Goal: Transaction & Acquisition: Subscribe to service/newsletter

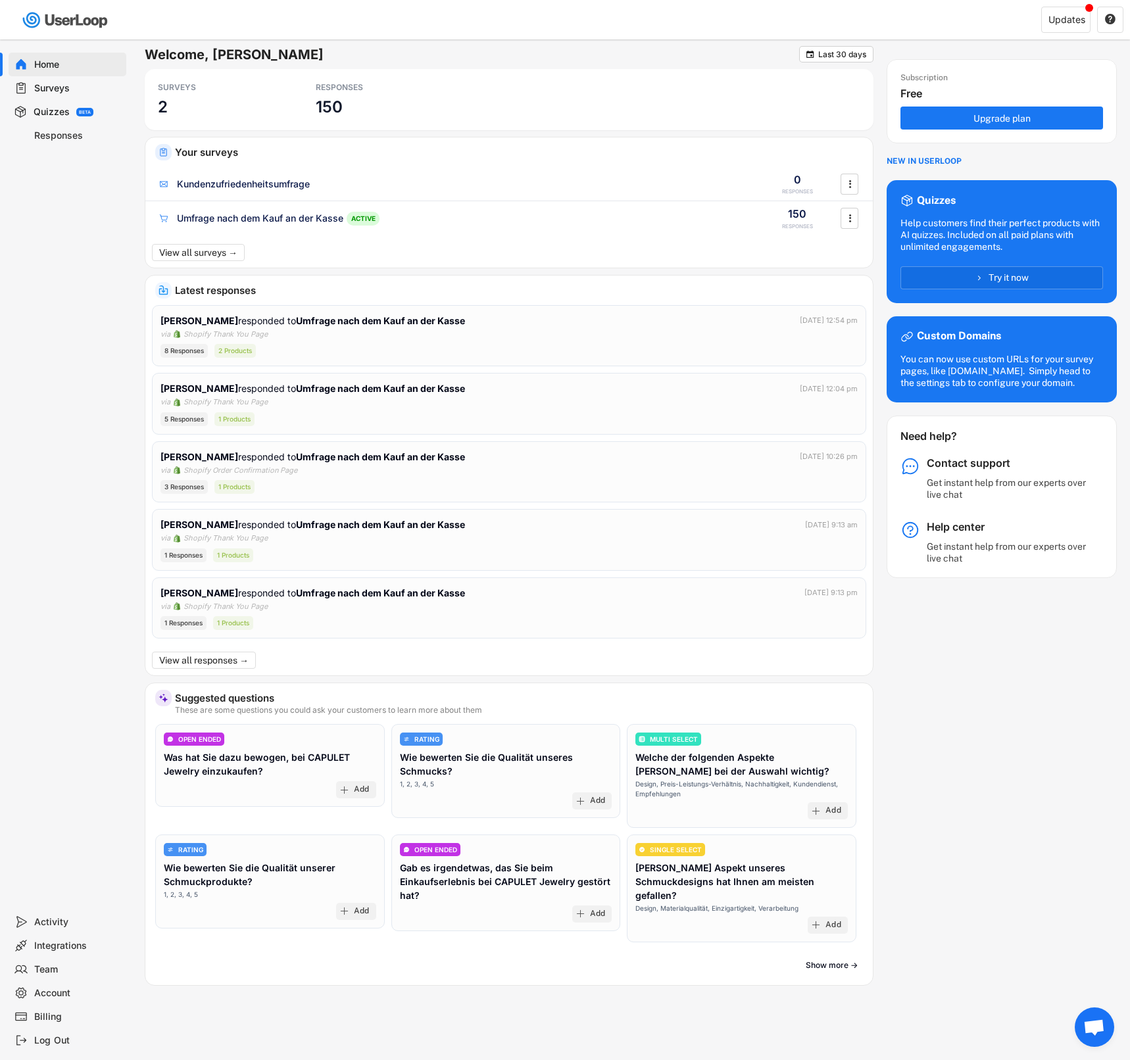
click at [43, 1015] on div "Billing" at bounding box center [77, 1017] width 87 height 12
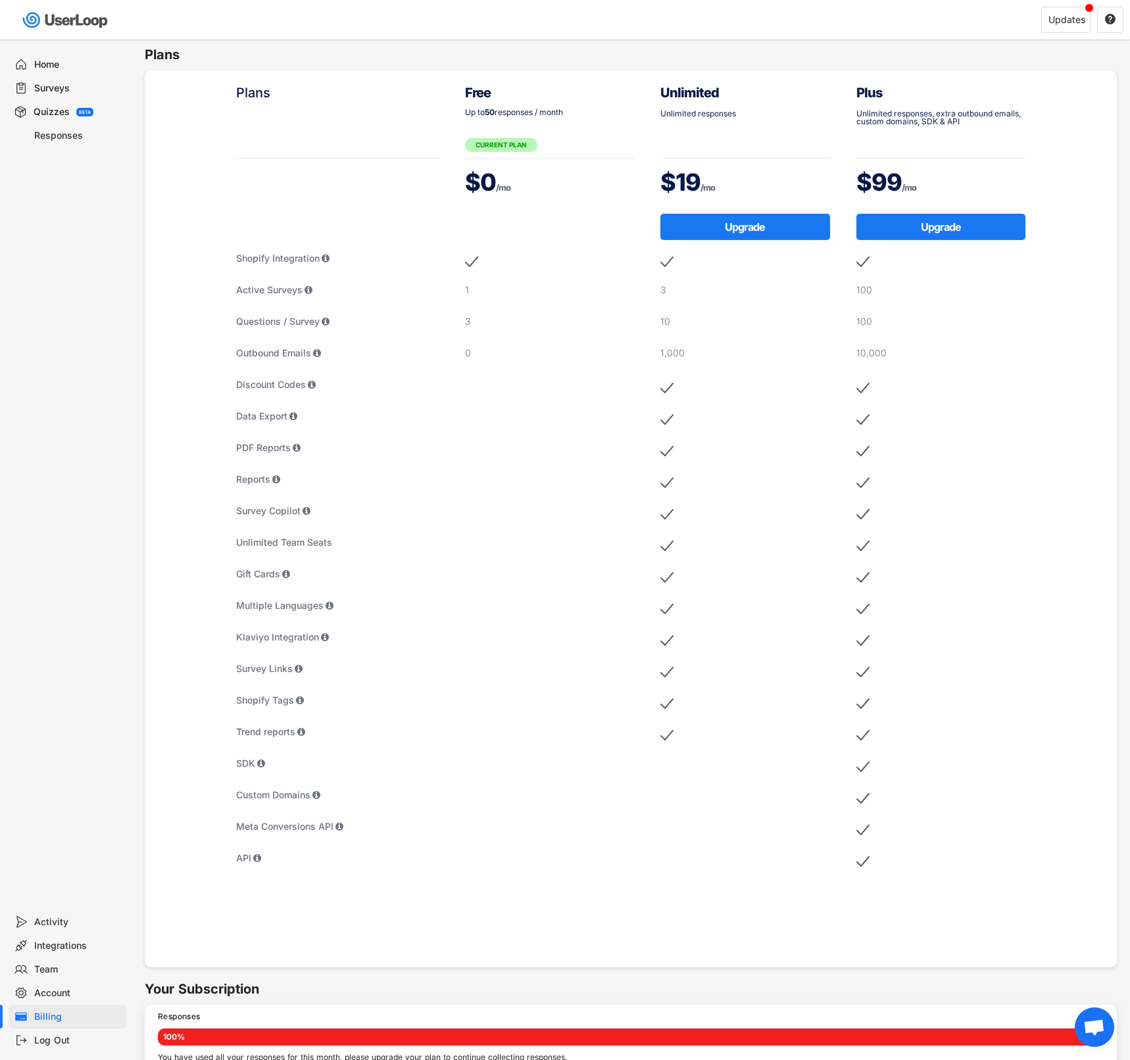
scroll to position [220, 0]
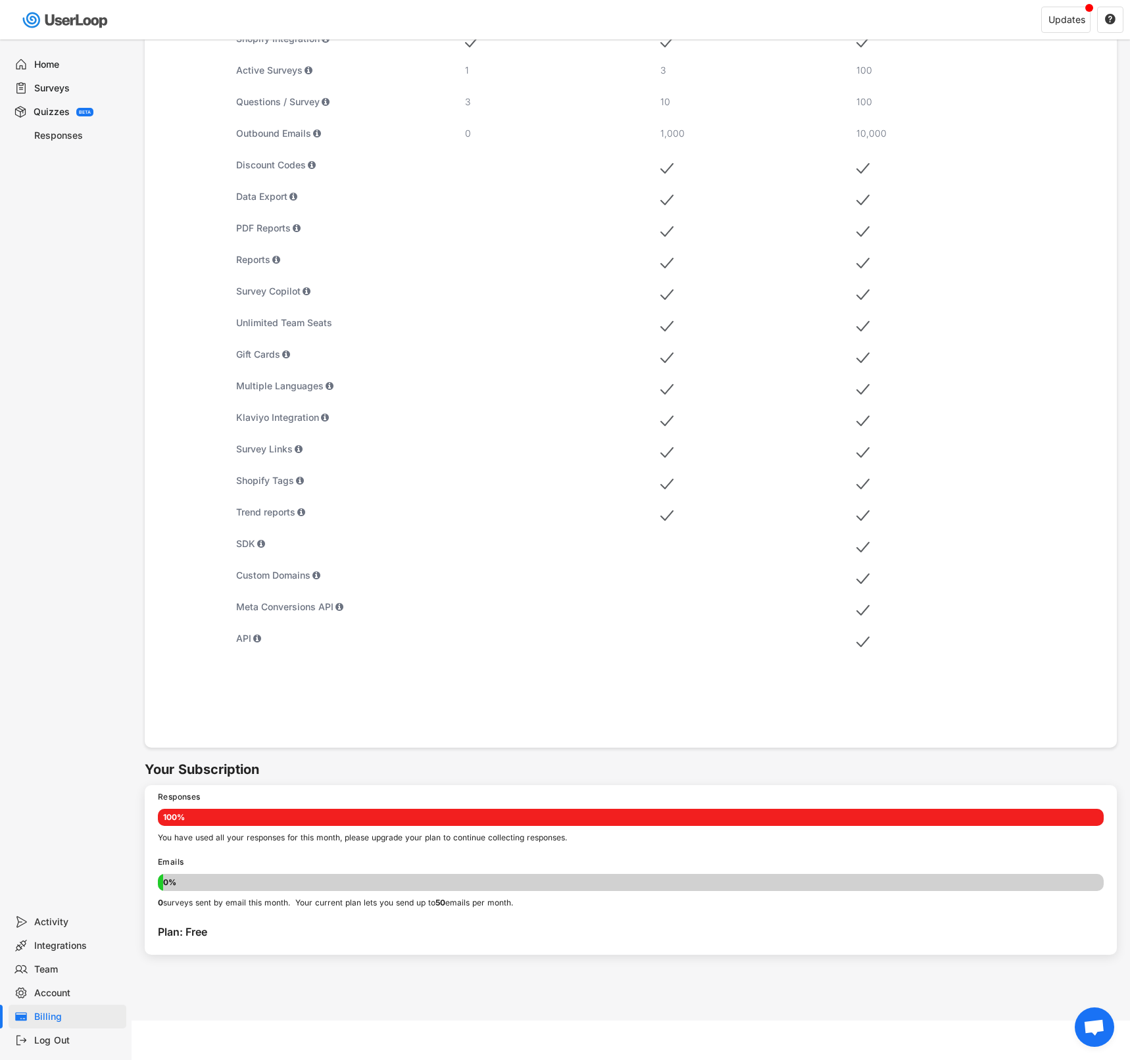
click at [215, 835] on div "You have used all your responses for this month, please upgrade your plan to co…" at bounding box center [631, 838] width 946 height 11
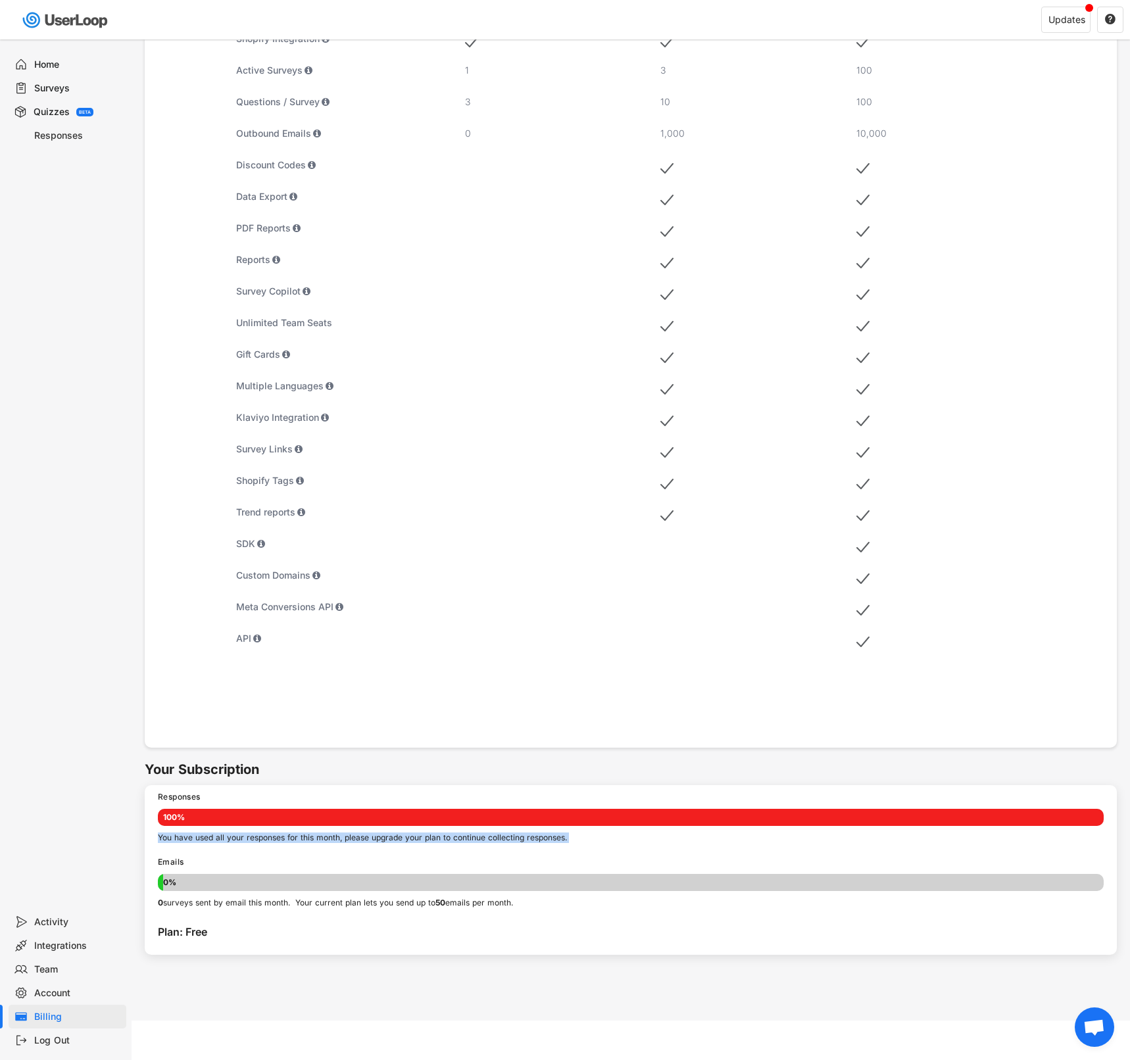
click at [265, 836] on div "You have used all your responses for this month, please upgrade your plan to co…" at bounding box center [631, 838] width 946 height 11
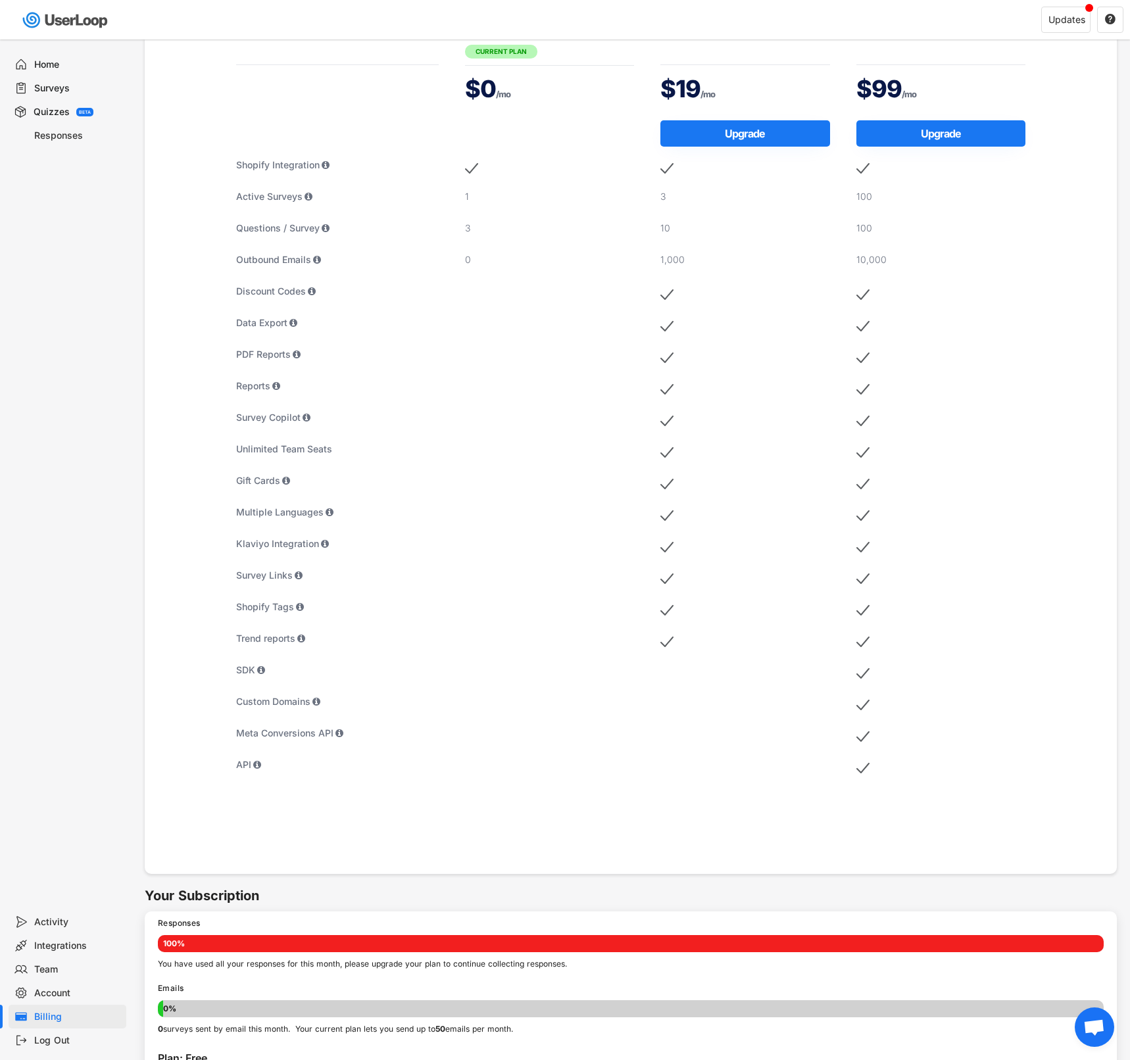
scroll to position [0, 0]
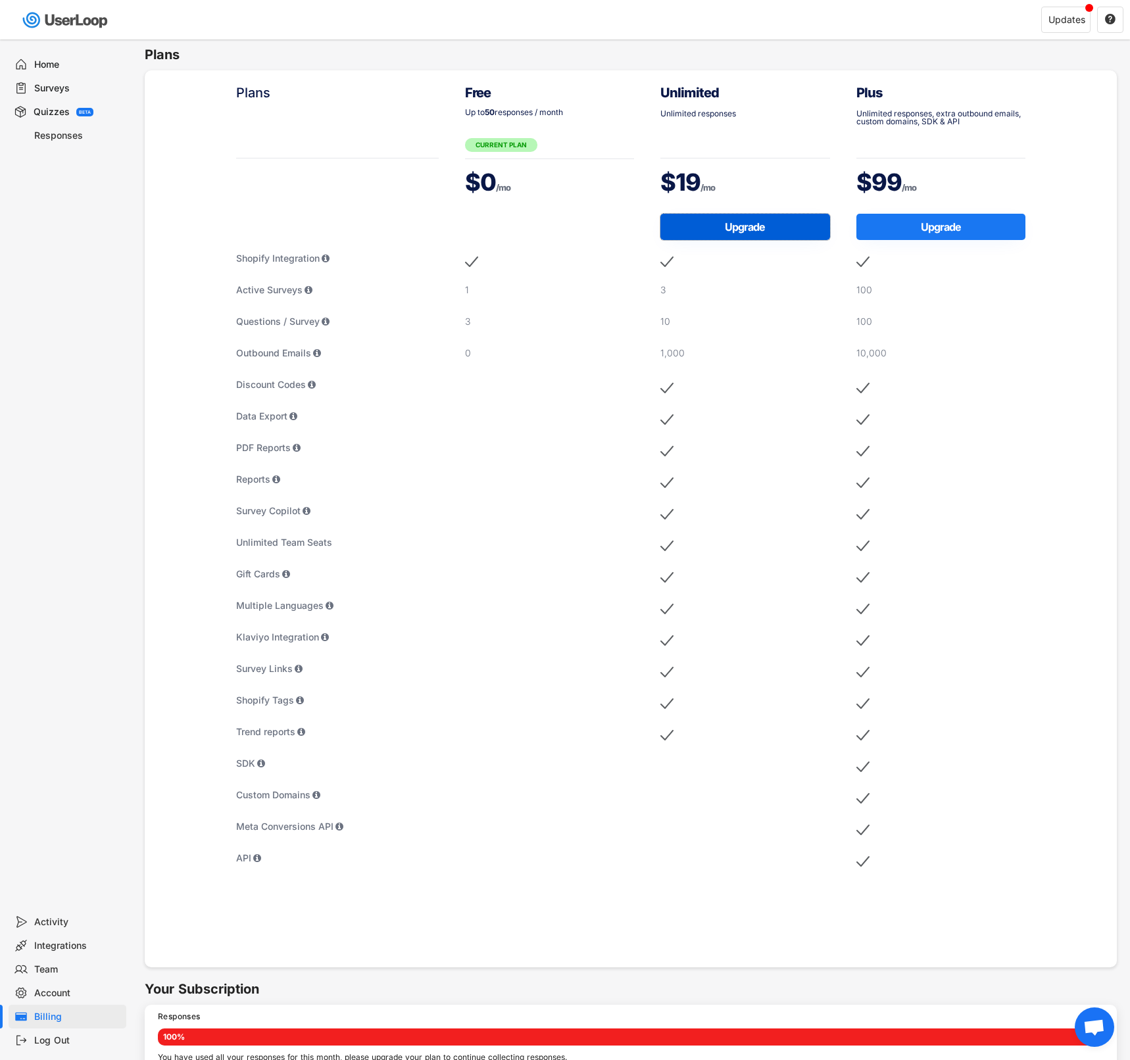
click at [728, 226] on button "Upgrade" at bounding box center [745, 227] width 170 height 26
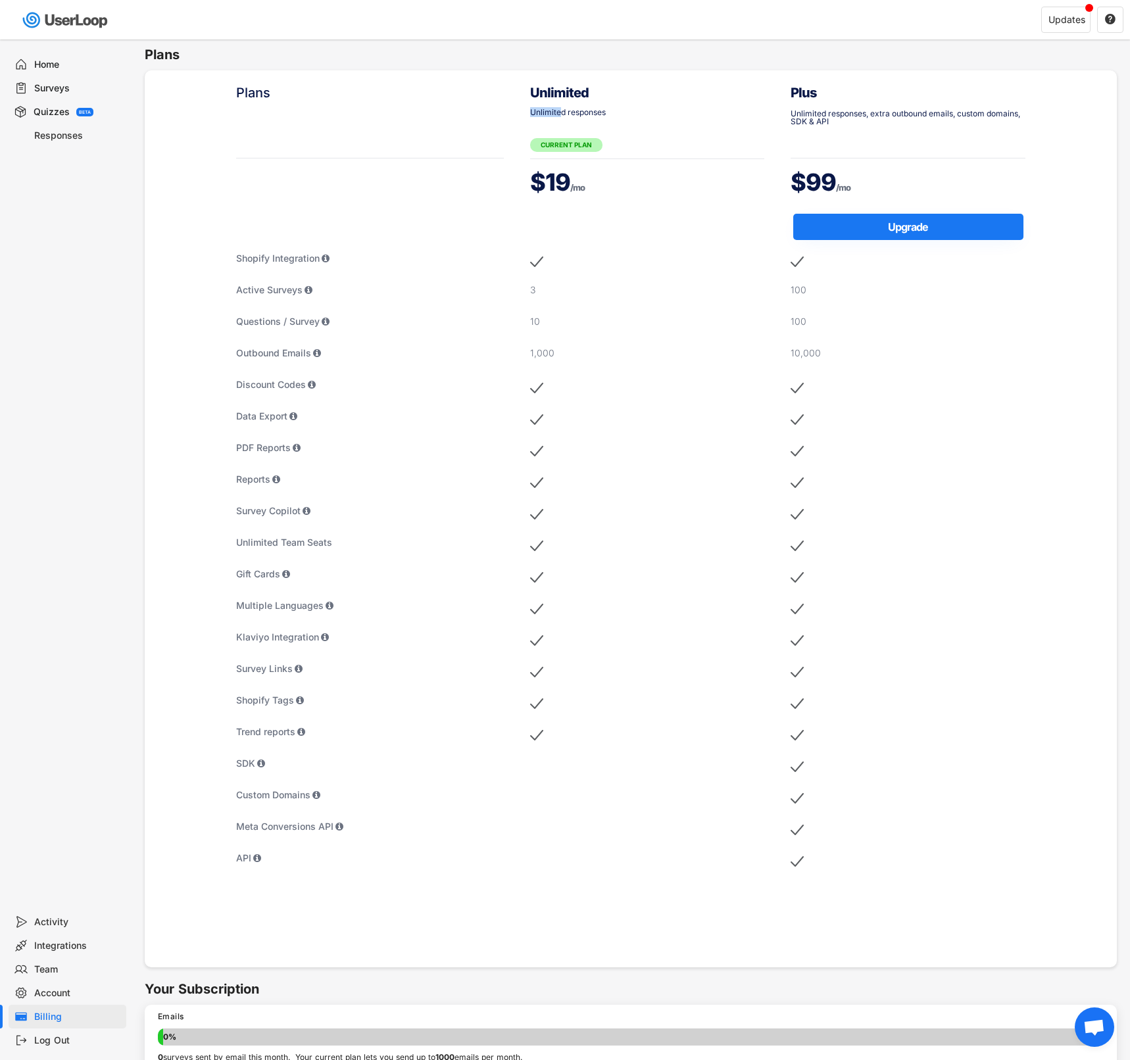
drag, startPoint x: 560, startPoint y: 116, endPoint x: 529, endPoint y: 116, distance: 30.9
click at [529, 116] on div "Unlimited Unlimited responses CURRENT PLAN $19 /mo Upgrade 3 10 1,000" at bounding box center [647, 512] width 261 height 884
click at [51, 128] on div "Responses" at bounding box center [68, 136] width 118 height 24
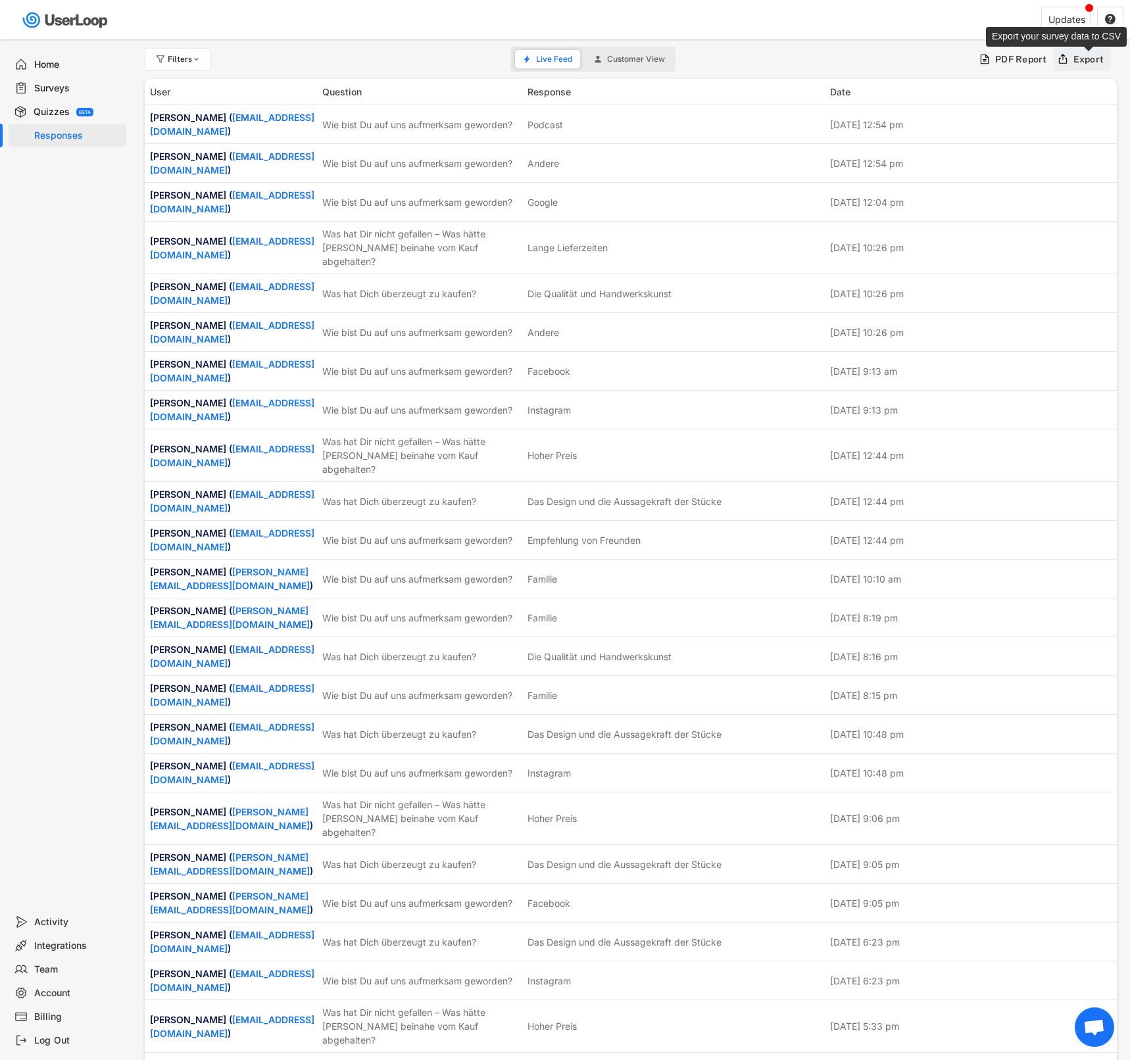
click at [1086, 61] on div "Export" at bounding box center [1089, 59] width 31 height 12
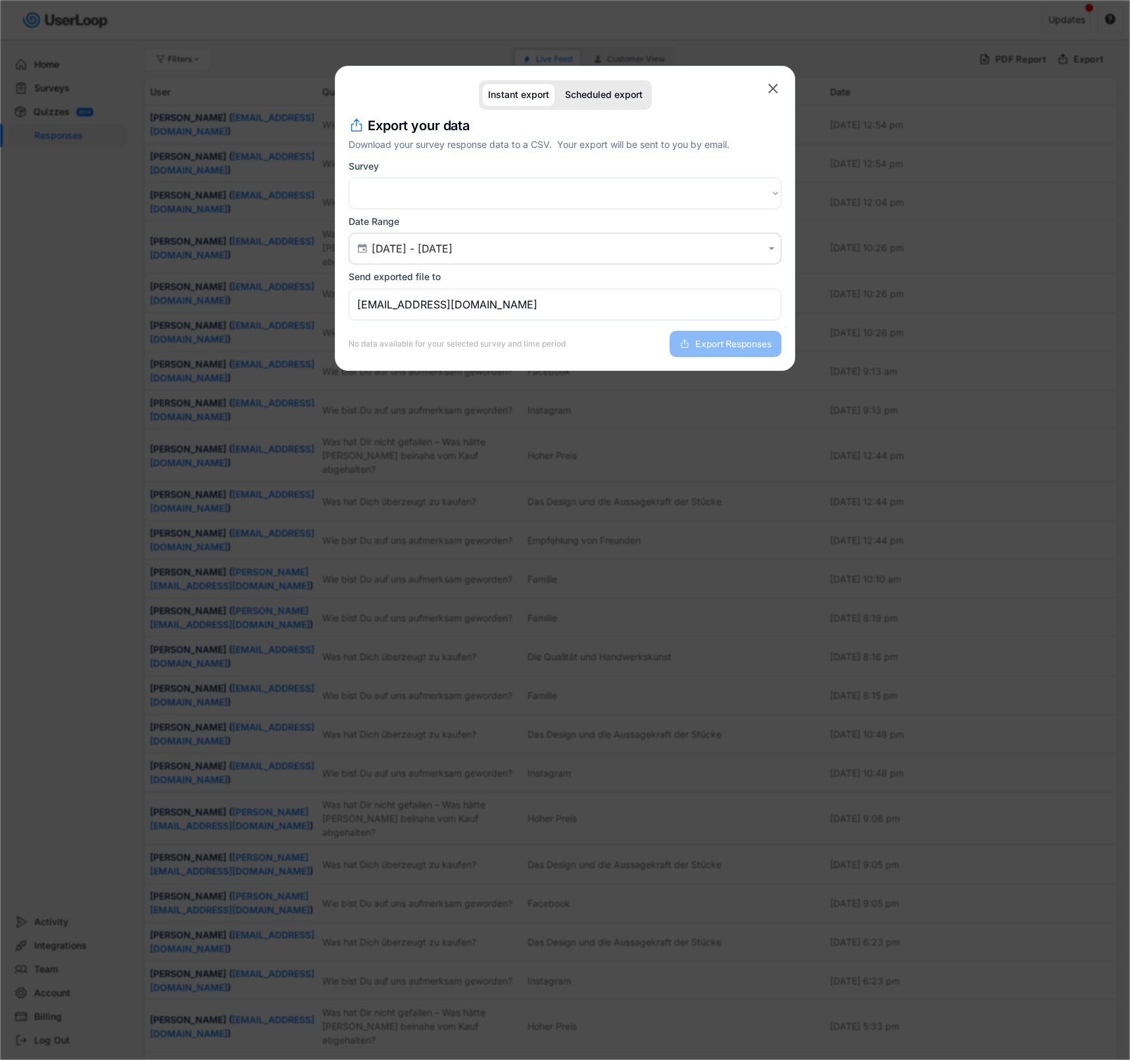
select select ""PLACEHOLDER_1427118222253""
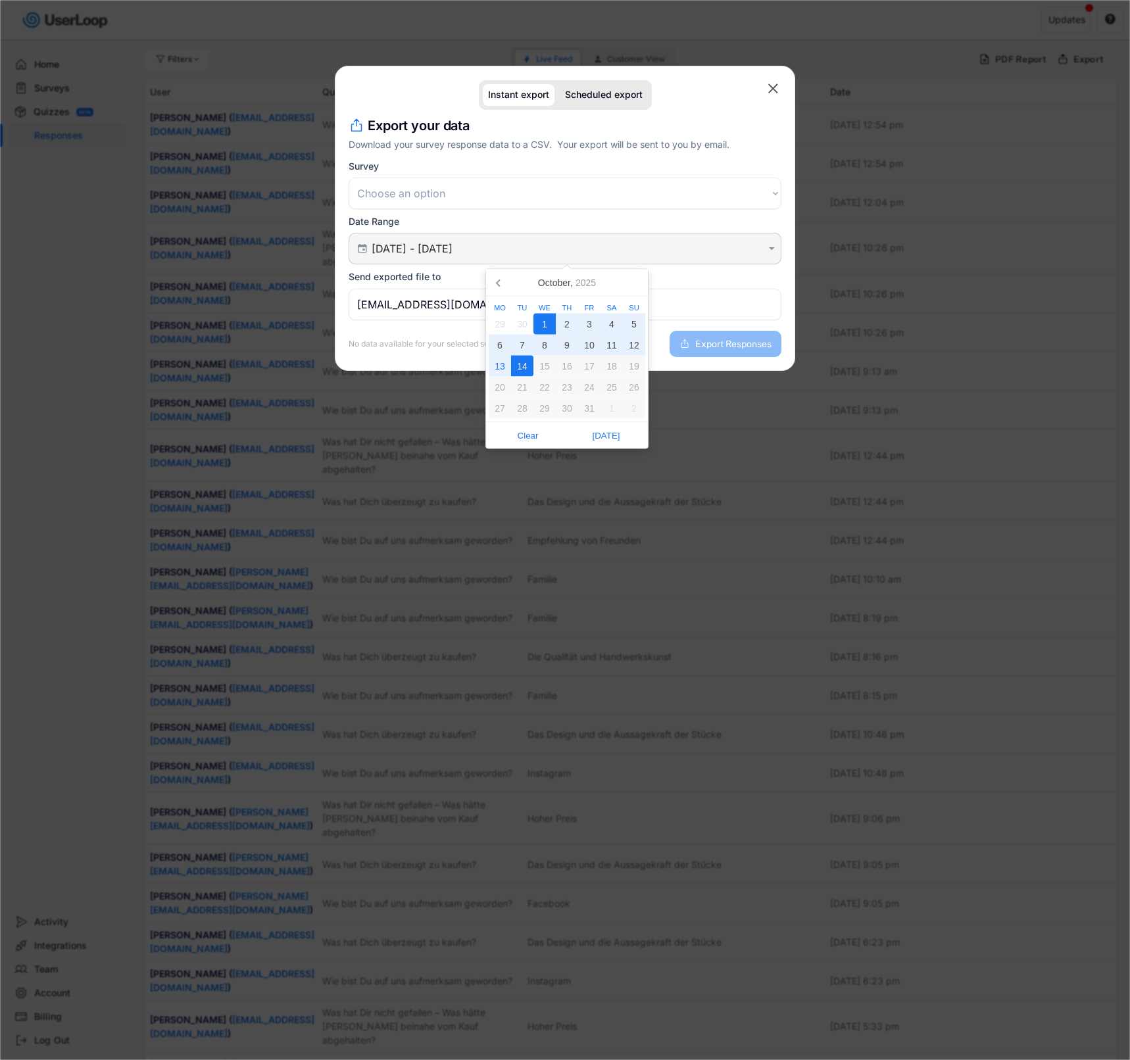
click at [524, 254] on input "01 Oct 2025 - 14 Oct 2025" at bounding box center [567, 248] width 391 height 13
click at [503, 291] on icon at bounding box center [499, 282] width 21 height 21
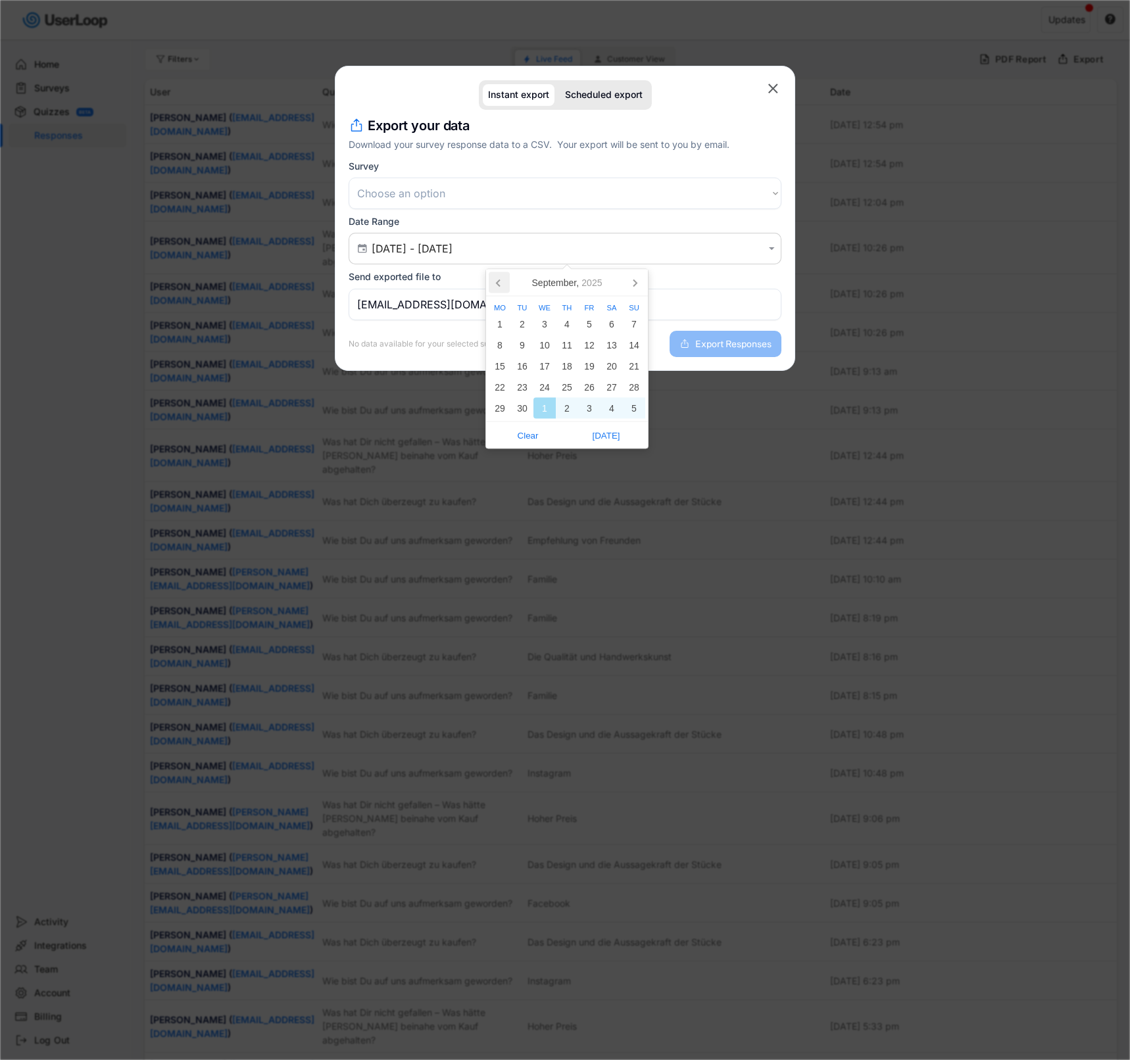
click at [503, 291] on icon at bounding box center [499, 282] width 21 height 21
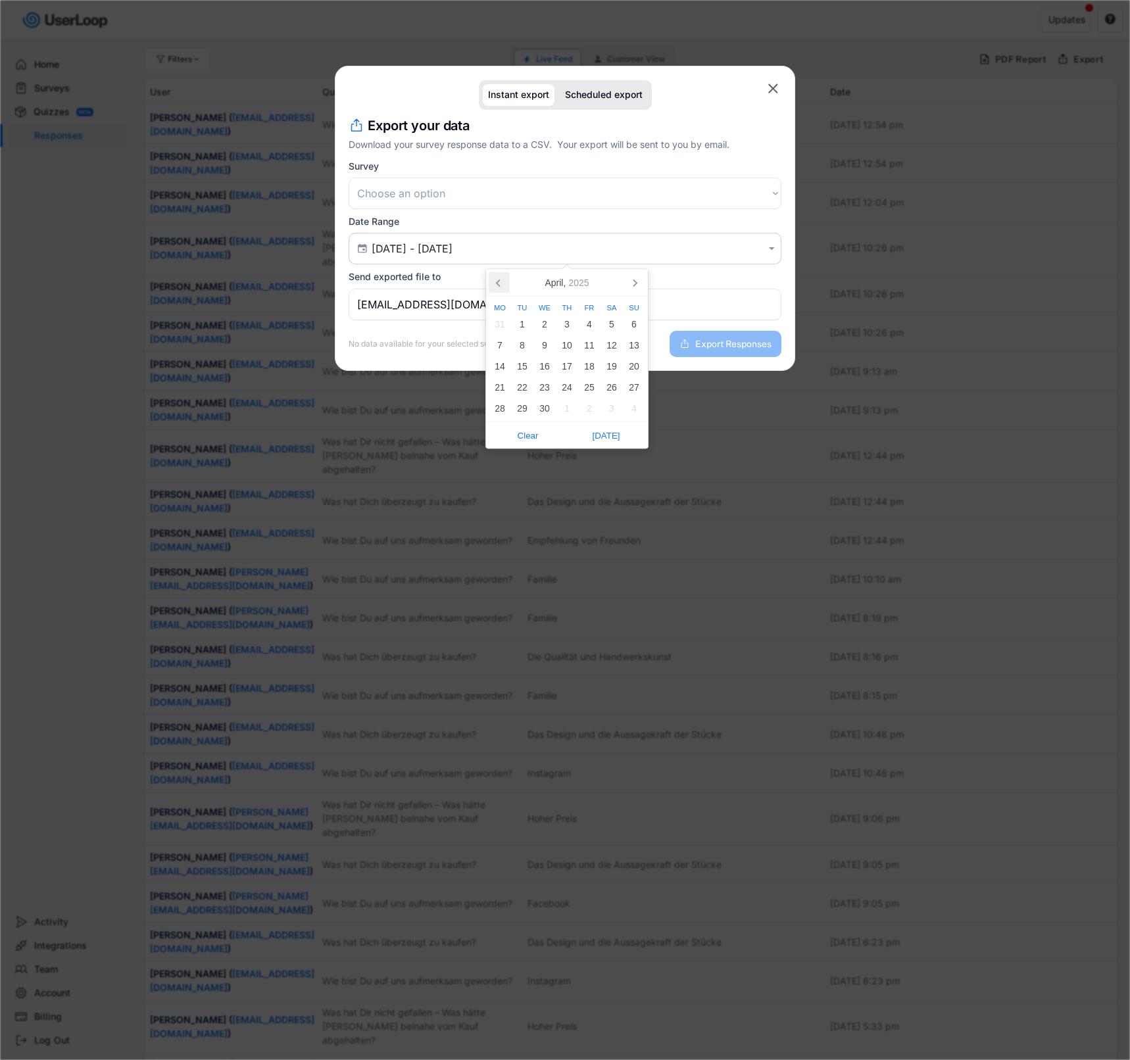
click at [503, 291] on icon at bounding box center [499, 282] width 21 height 21
click at [630, 285] on icon at bounding box center [634, 282] width 21 height 21
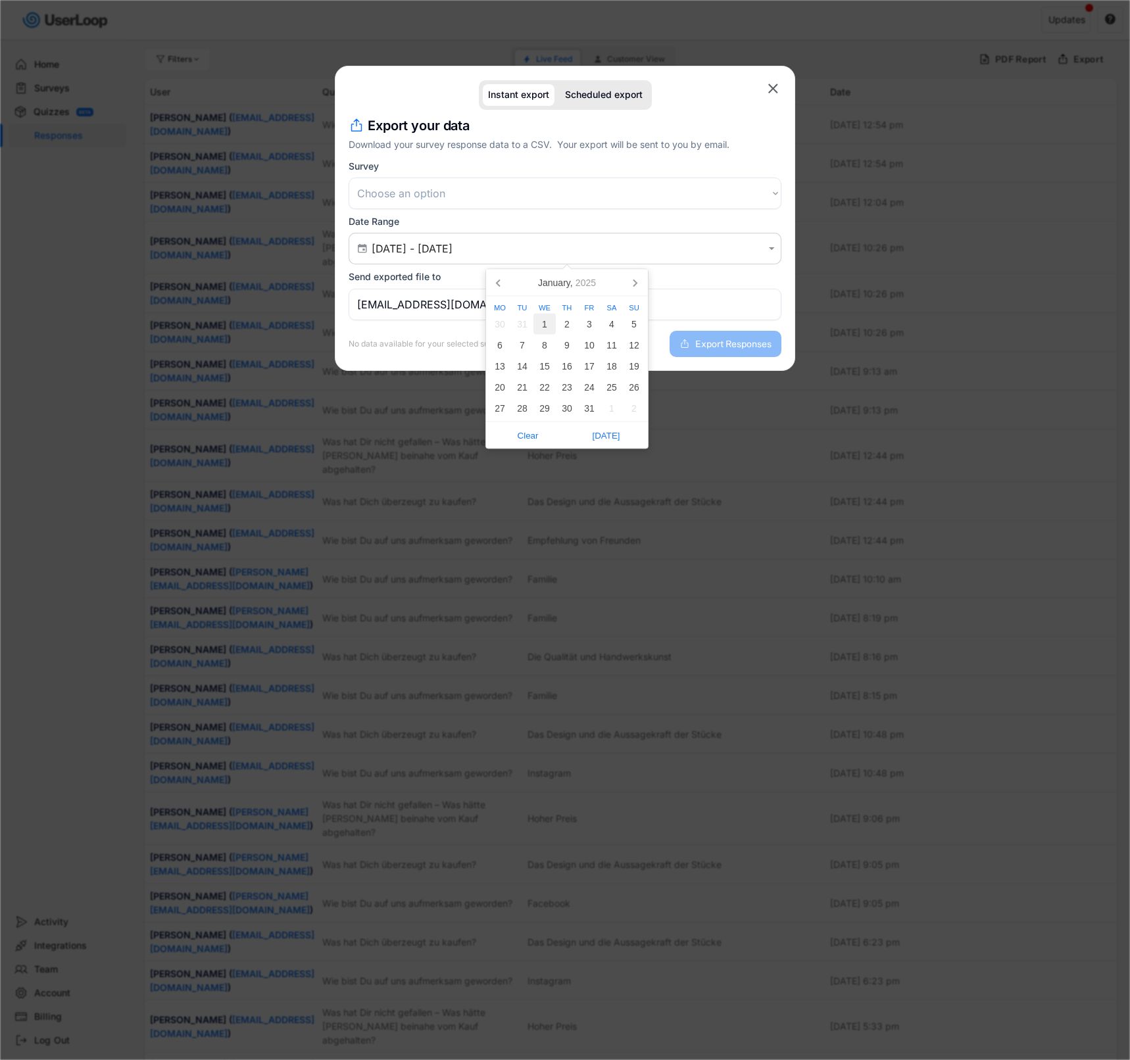
click at [550, 323] on div "1" at bounding box center [545, 324] width 22 height 21
click at [632, 286] on icon at bounding box center [634, 282] width 21 height 21
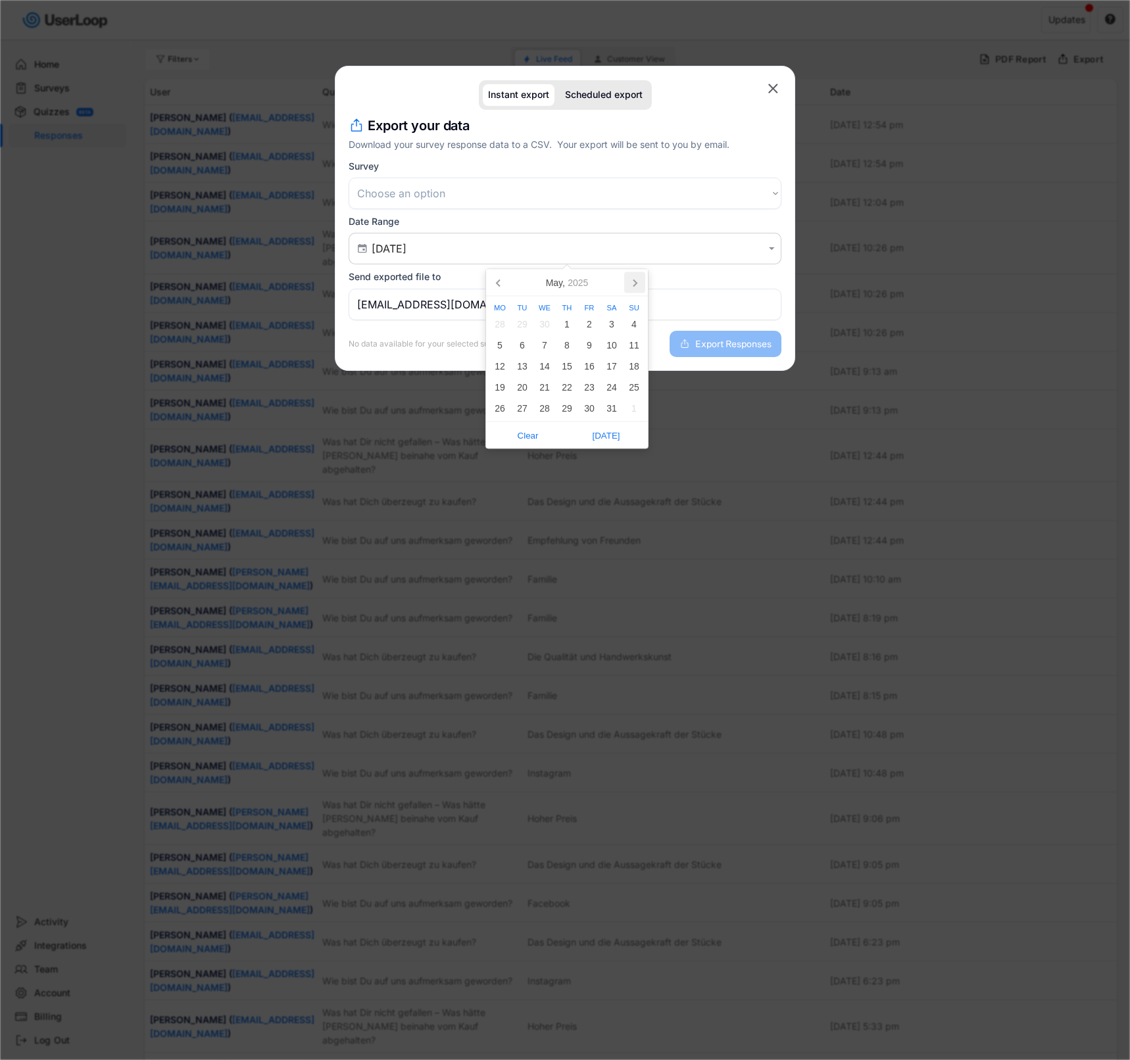
click at [632, 286] on icon at bounding box center [634, 282] width 21 height 21
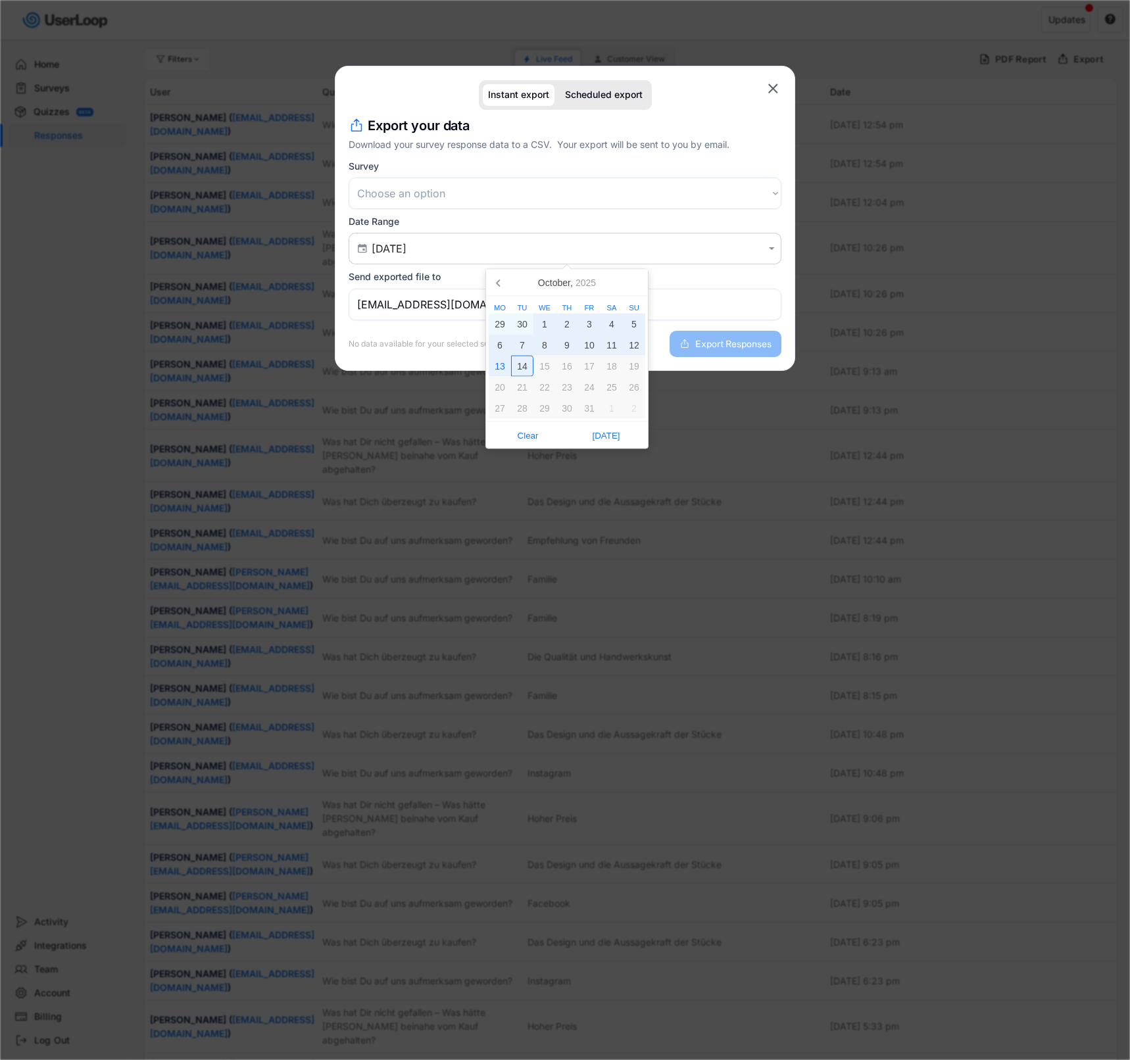
click at [520, 362] on div "14" at bounding box center [522, 366] width 22 height 21
type input "01 Jan 2025 - 14 Oct 2025"
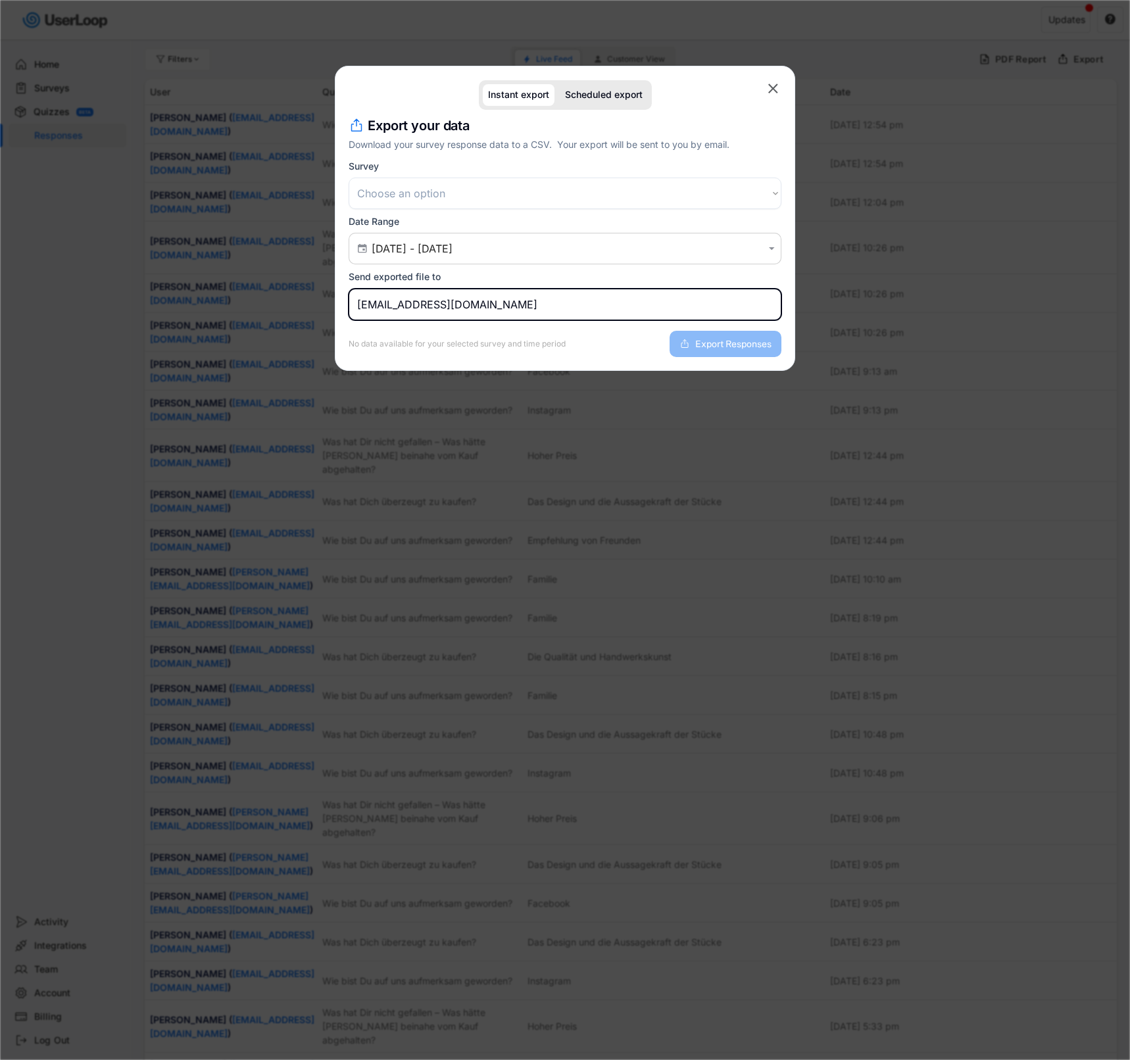
click at [375, 304] on input "contact@capulet.de" at bounding box center [565, 305] width 433 height 32
type input "fabian@capulet.de"
click at [458, 195] on select "Choose an option Umfrage nach dem Kauf an der Kasse Kundenzufriedenheitsumfrage" at bounding box center [565, 194] width 433 height 32
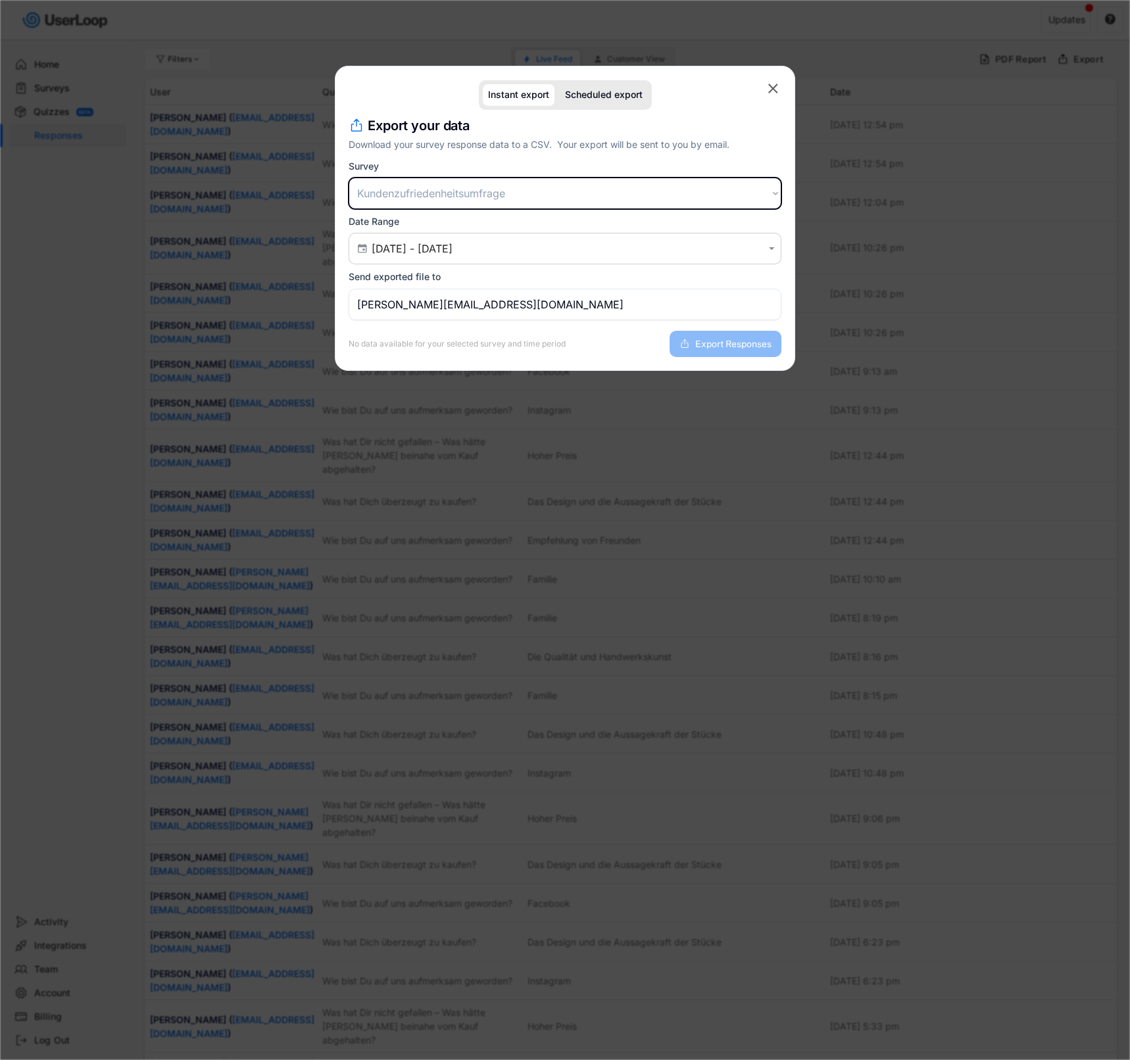
click at [349, 178] on select "Choose an option Umfrage nach dem Kauf an der Kasse Kundenzufriedenheitsumfrage" at bounding box center [565, 194] width 433 height 32
click at [493, 195] on select "Choose an option Umfrage nach dem Kauf an der Kasse Kundenzufriedenheitsumfrage" at bounding box center [565, 194] width 433 height 32
click at [349, 178] on select "Choose an option Umfrage nach dem Kauf an der Kasse Kundenzufriedenheitsumfrage" at bounding box center [565, 194] width 433 height 32
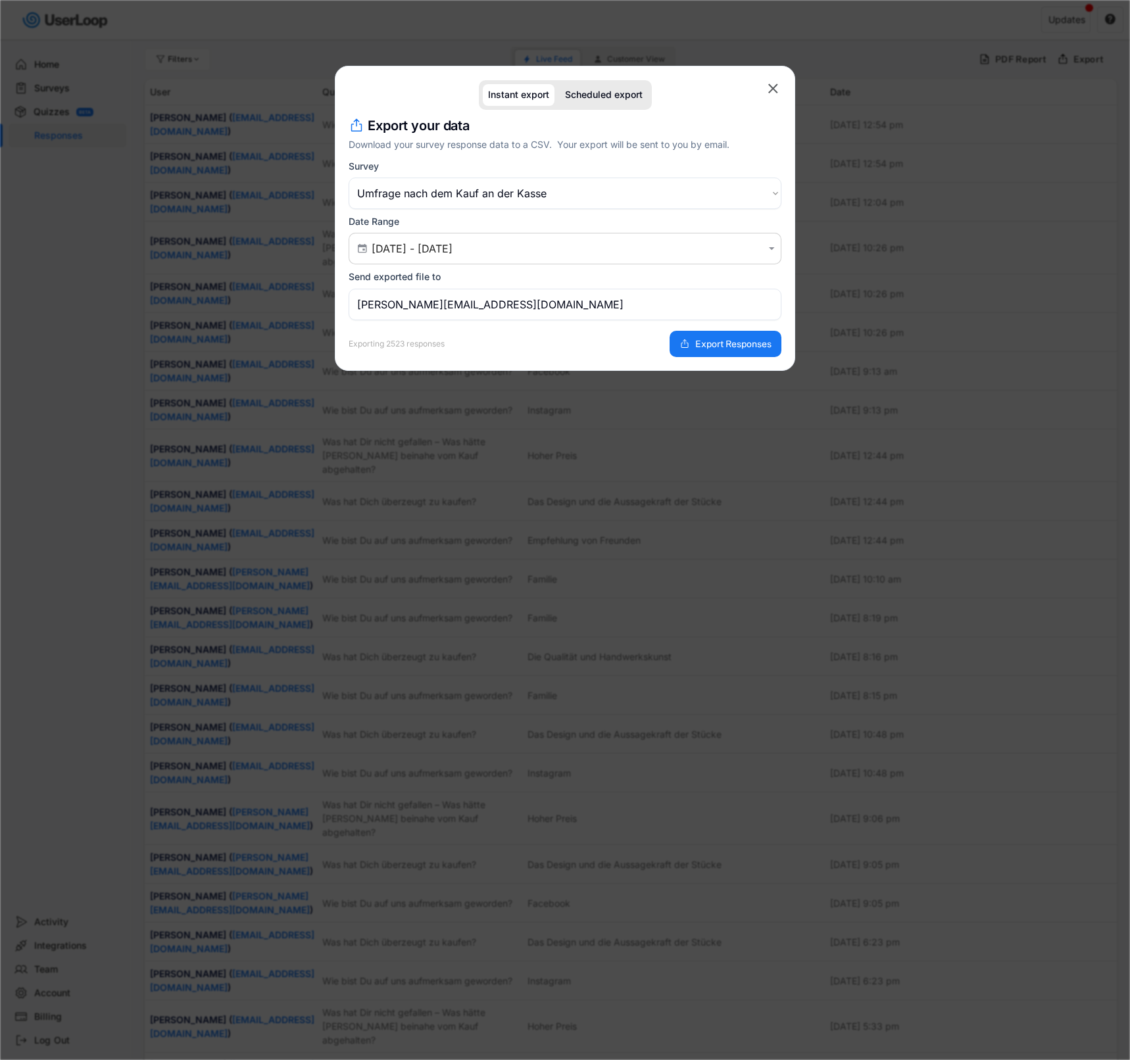
click at [503, 195] on select "Choose an option Umfrage nach dem Kauf an der Kasse Kundenzufriedenheitsumfrage" at bounding box center [565, 194] width 433 height 32
click at [349, 178] on select "Choose an option Umfrage nach dem Kauf an der Kasse Kundenzufriedenheitsumfrage" at bounding box center [565, 194] width 433 height 32
click at [697, 347] on span "Export Responses" at bounding box center [733, 343] width 76 height 9
click at [479, 195] on select "Choose an option Umfrage nach dem Kauf an der Kasse Kundenzufriedenheitsumfrage" at bounding box center [565, 194] width 433 height 32
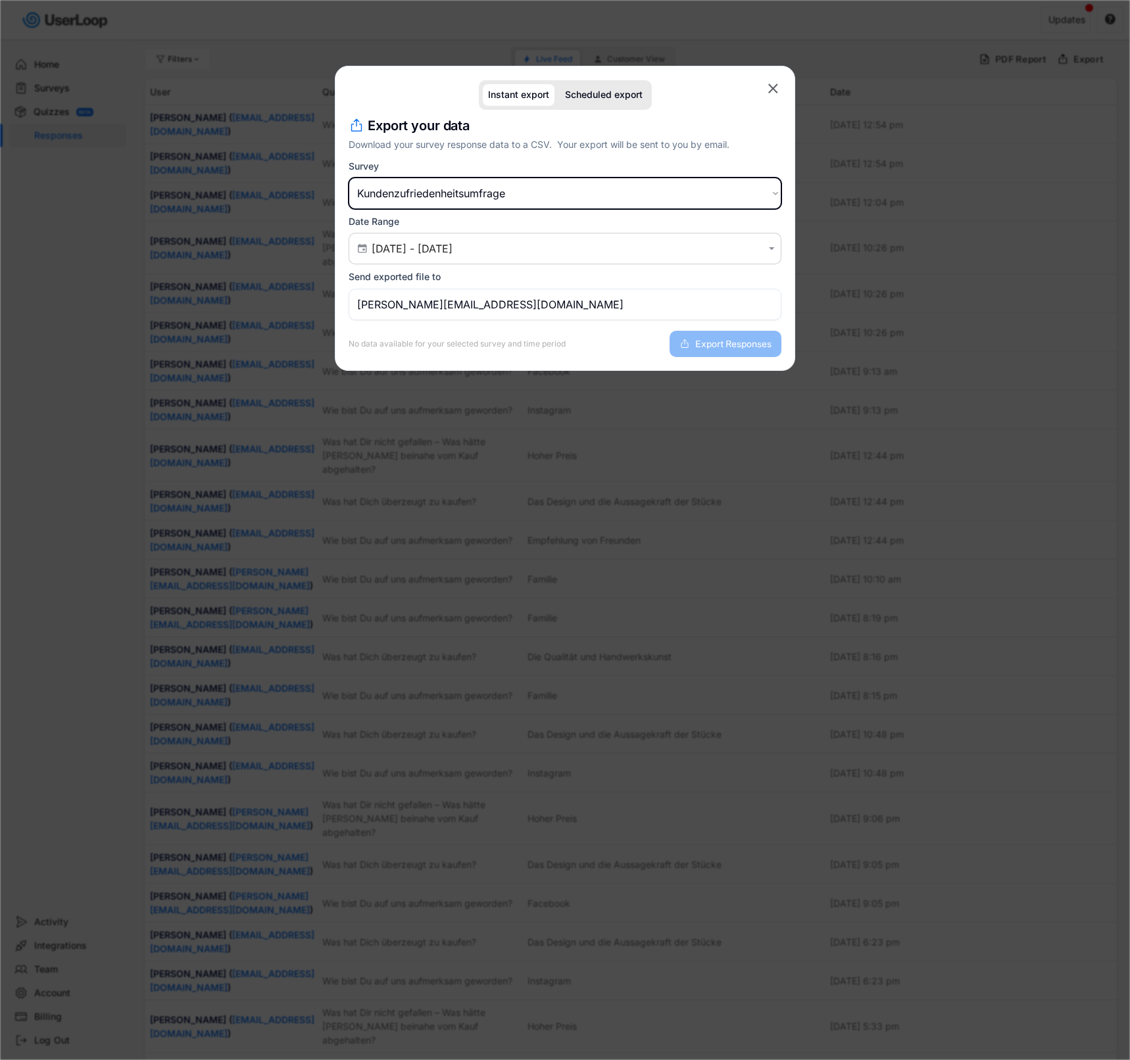
select select ""1348695171700984260__LOOKUP__1740048200705x904076332841972100""
click at [349, 178] on select "Choose an option Umfrage nach dem Kauf an der Kasse Kundenzufriedenheitsumfrage" at bounding box center [565, 194] width 433 height 32
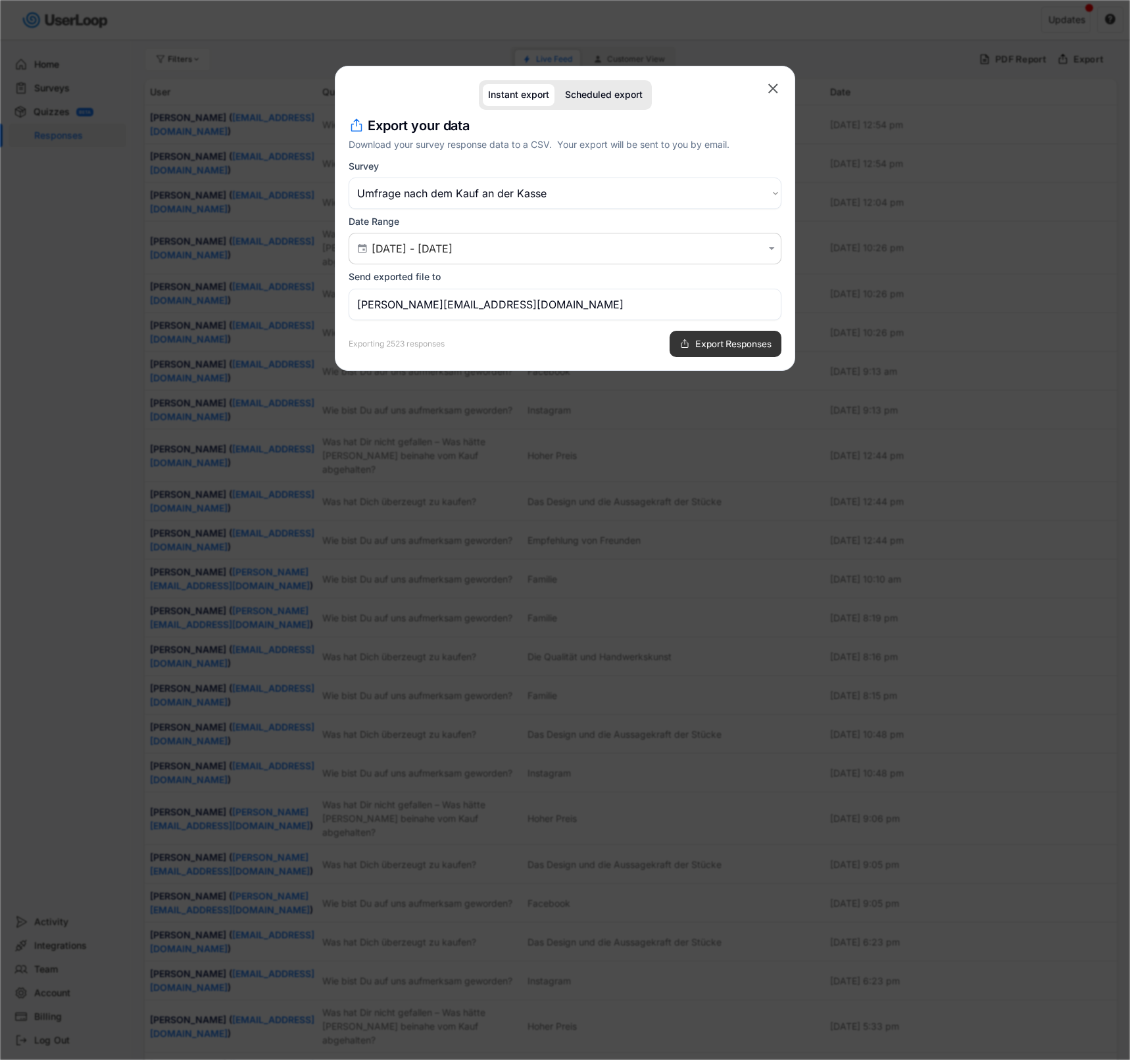
click at [683, 334] on button "Export Responses" at bounding box center [726, 344] width 112 height 26
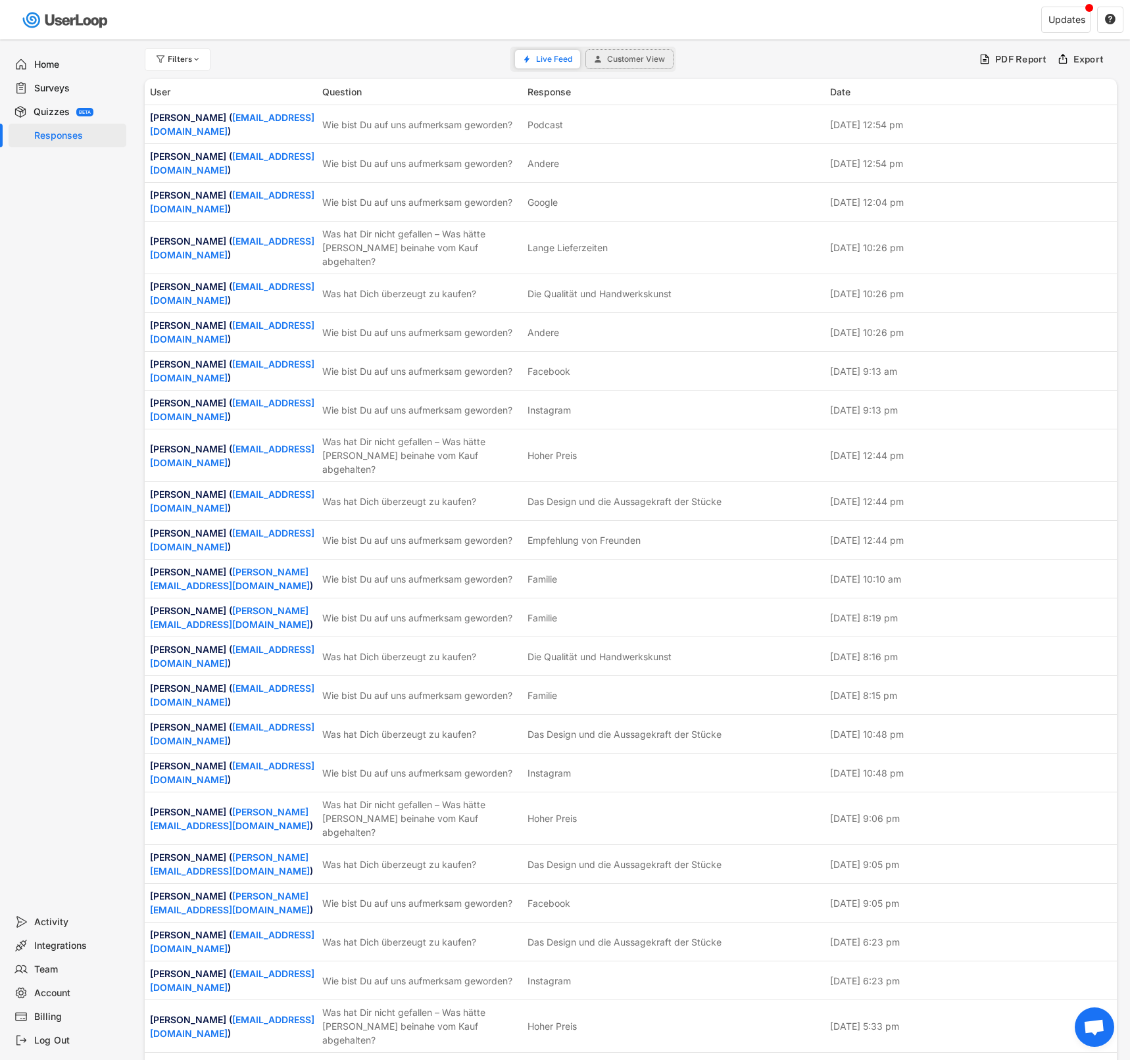
click at [625, 59] on span "Customer View" at bounding box center [636, 59] width 58 height 8
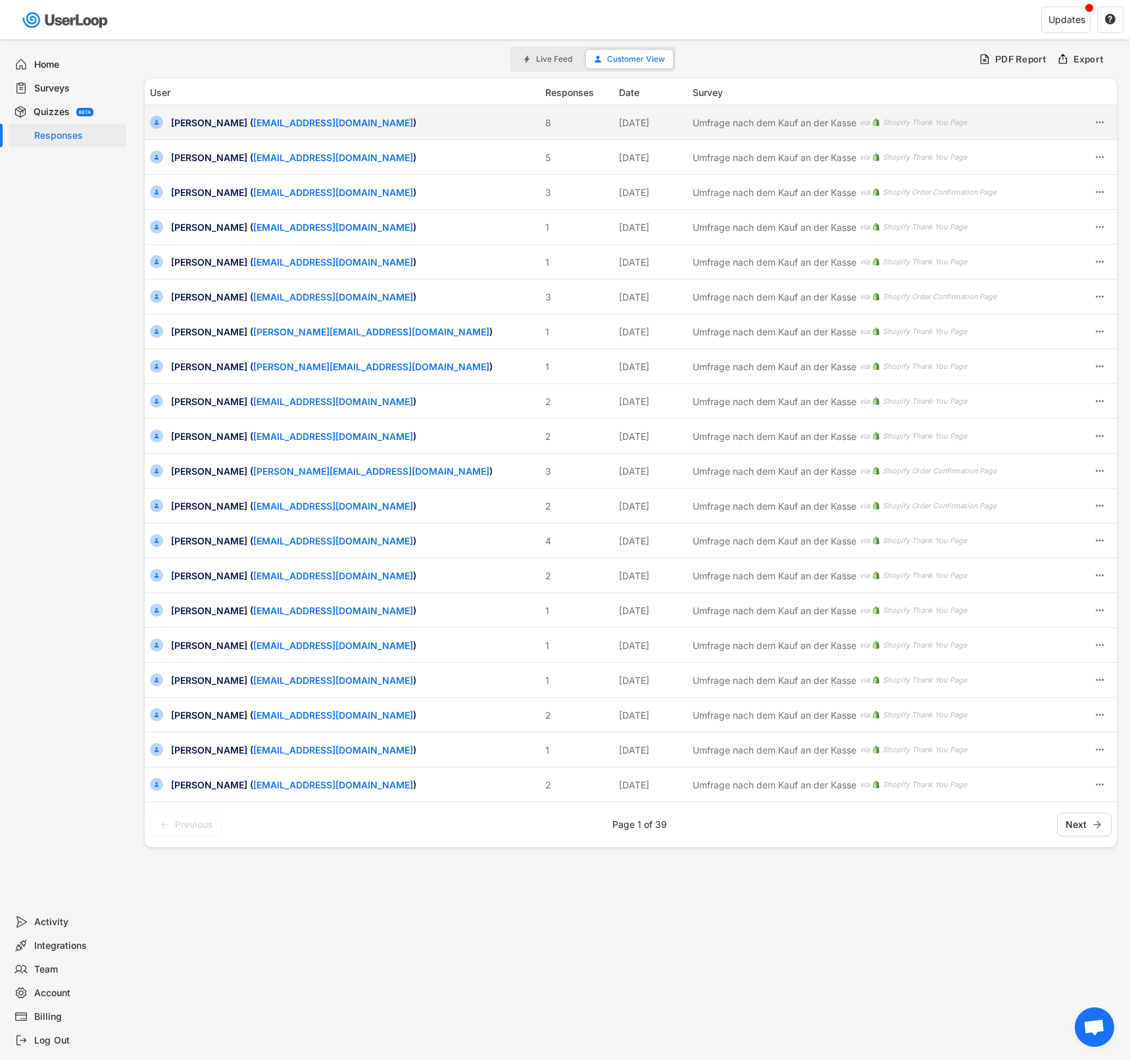
click at [482, 124] on div "Sabine Wagner ( letzte_kriegerin@hotmail.de )" at bounding box center [354, 123] width 366 height 14
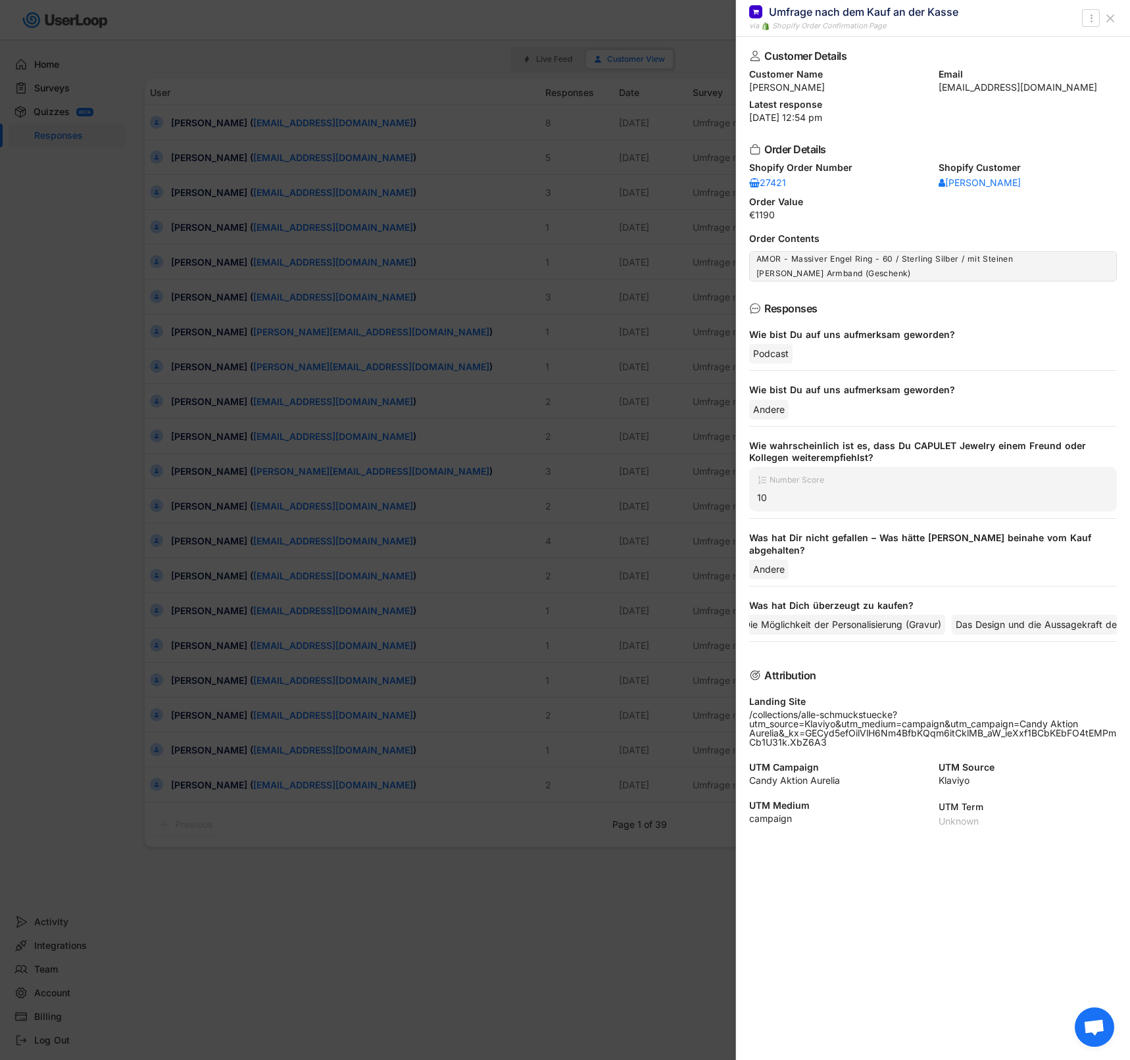
scroll to position [0, 403]
click at [497, 604] on div at bounding box center [565, 530] width 1130 height 1060
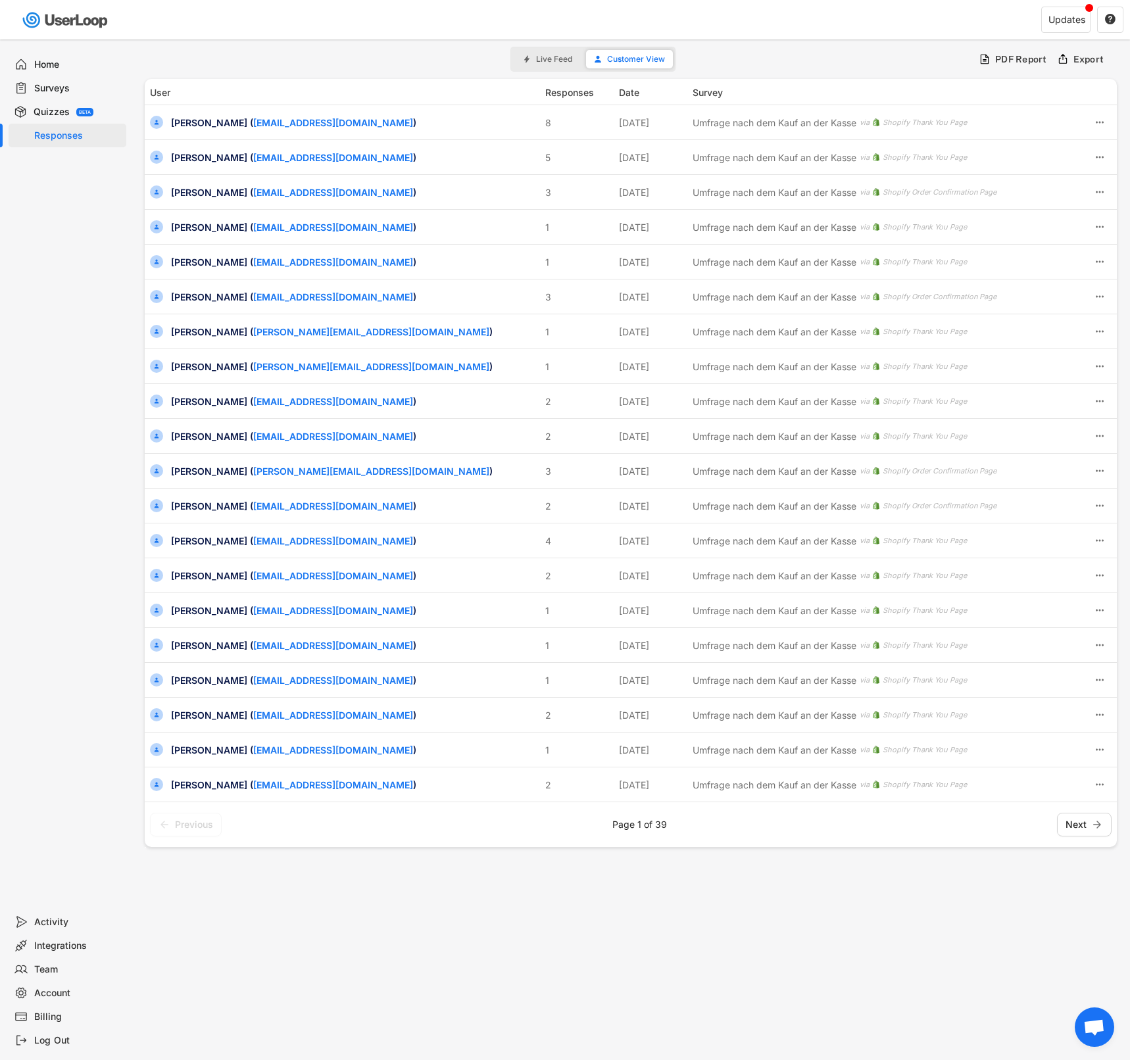
click at [239, 51] on div "Filters Live Feed Customer View PDF Report Export" at bounding box center [631, 59] width 972 height 26
click at [576, 54] on button "Live Feed" at bounding box center [547, 59] width 65 height 18
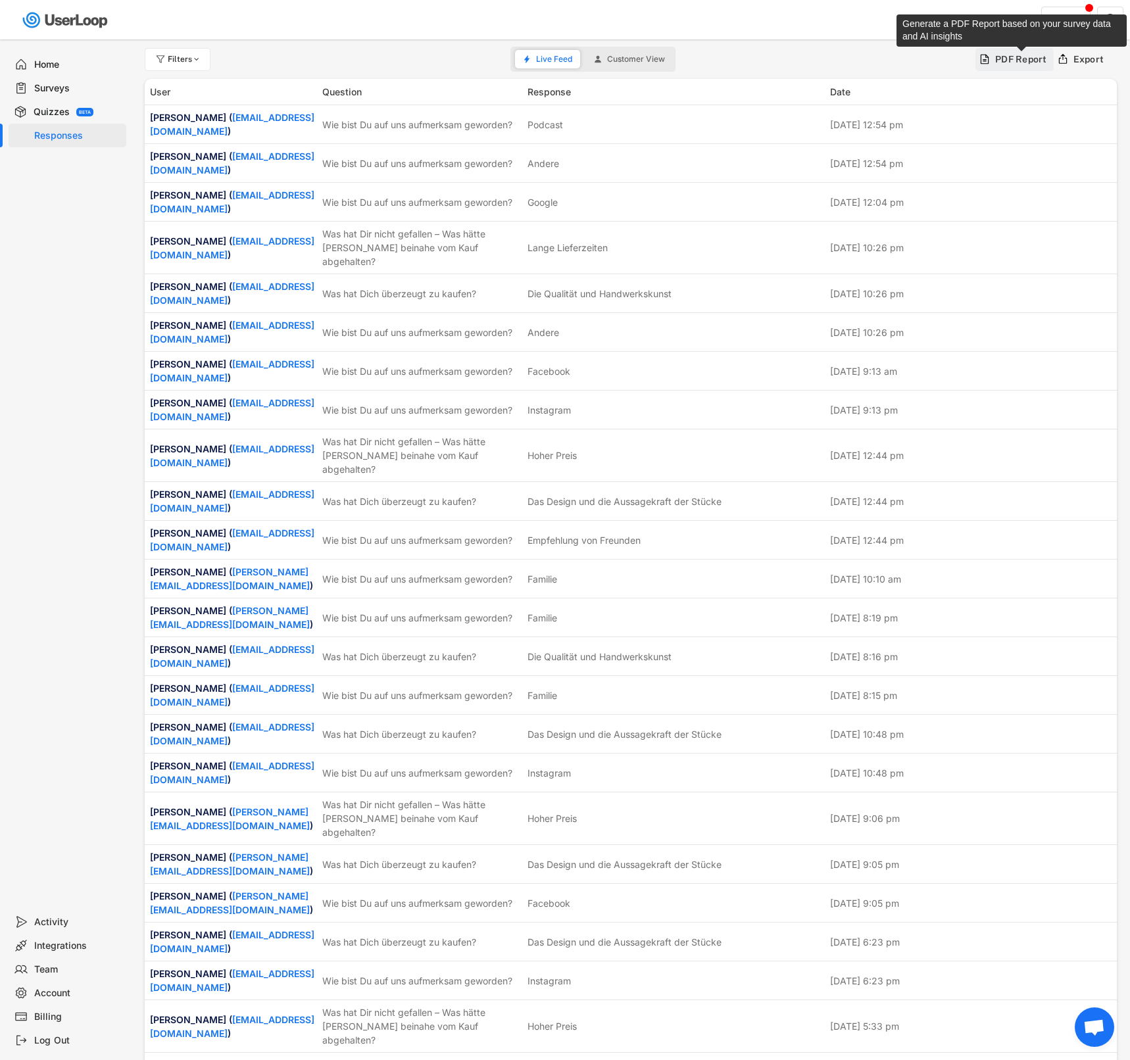
click at [1018, 58] on div "PDF Report" at bounding box center [1021, 59] width 52 height 12
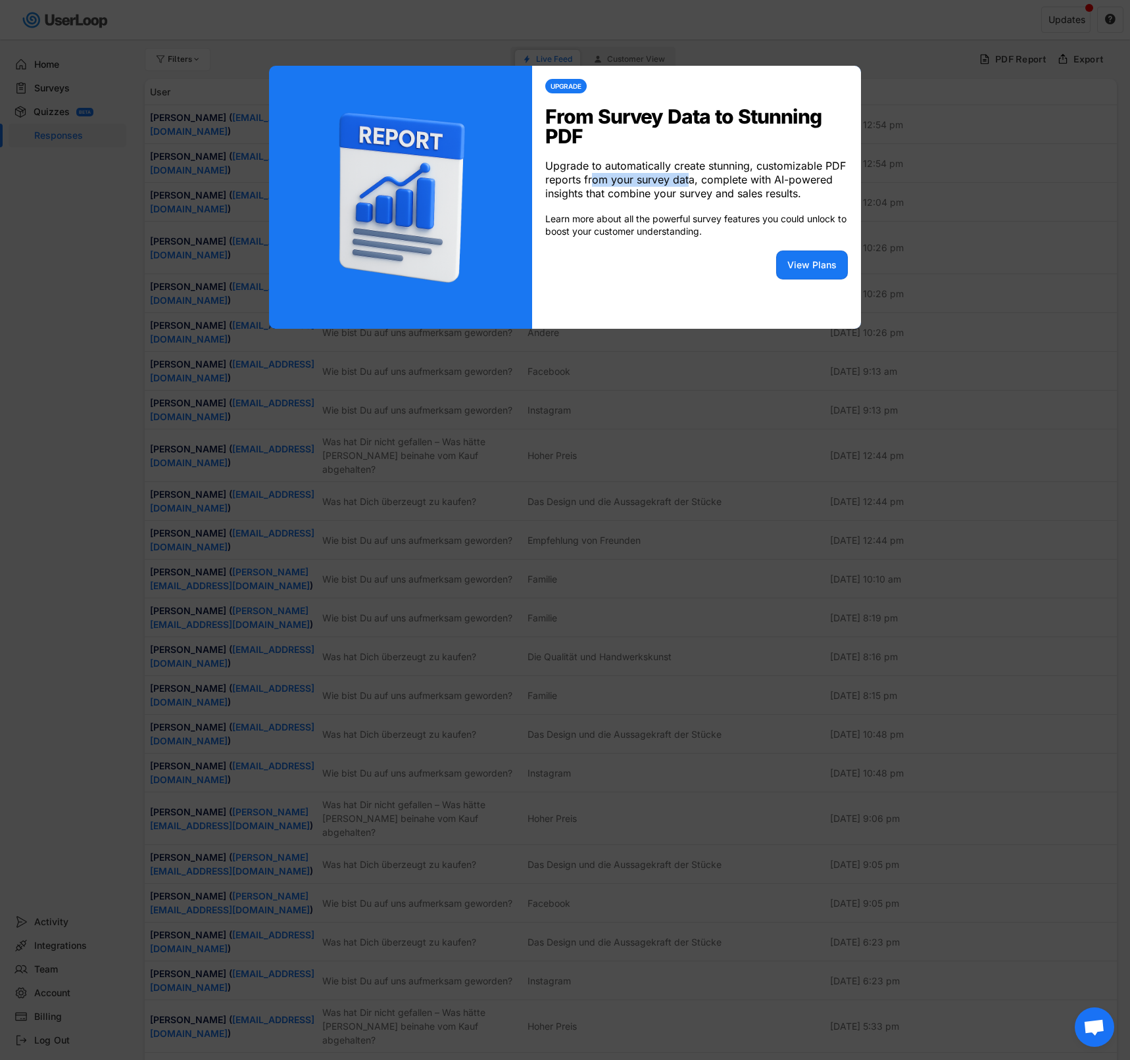
drag, startPoint x: 689, startPoint y: 181, endPoint x: 592, endPoint y: 175, distance: 97.5
click at [592, 175] on div "Upgrade to automatically create stunning, customizable PDF reports from your su…" at bounding box center [696, 179] width 303 height 41
drag, startPoint x: 592, startPoint y: 175, endPoint x: 591, endPoint y: 161, distance: 14.5
click at [592, 175] on div "Upgrade to automatically create stunning, customizable PDF reports from your su…" at bounding box center [696, 179] width 303 height 41
click at [866, 35] on div at bounding box center [565, 530] width 1130 height 1060
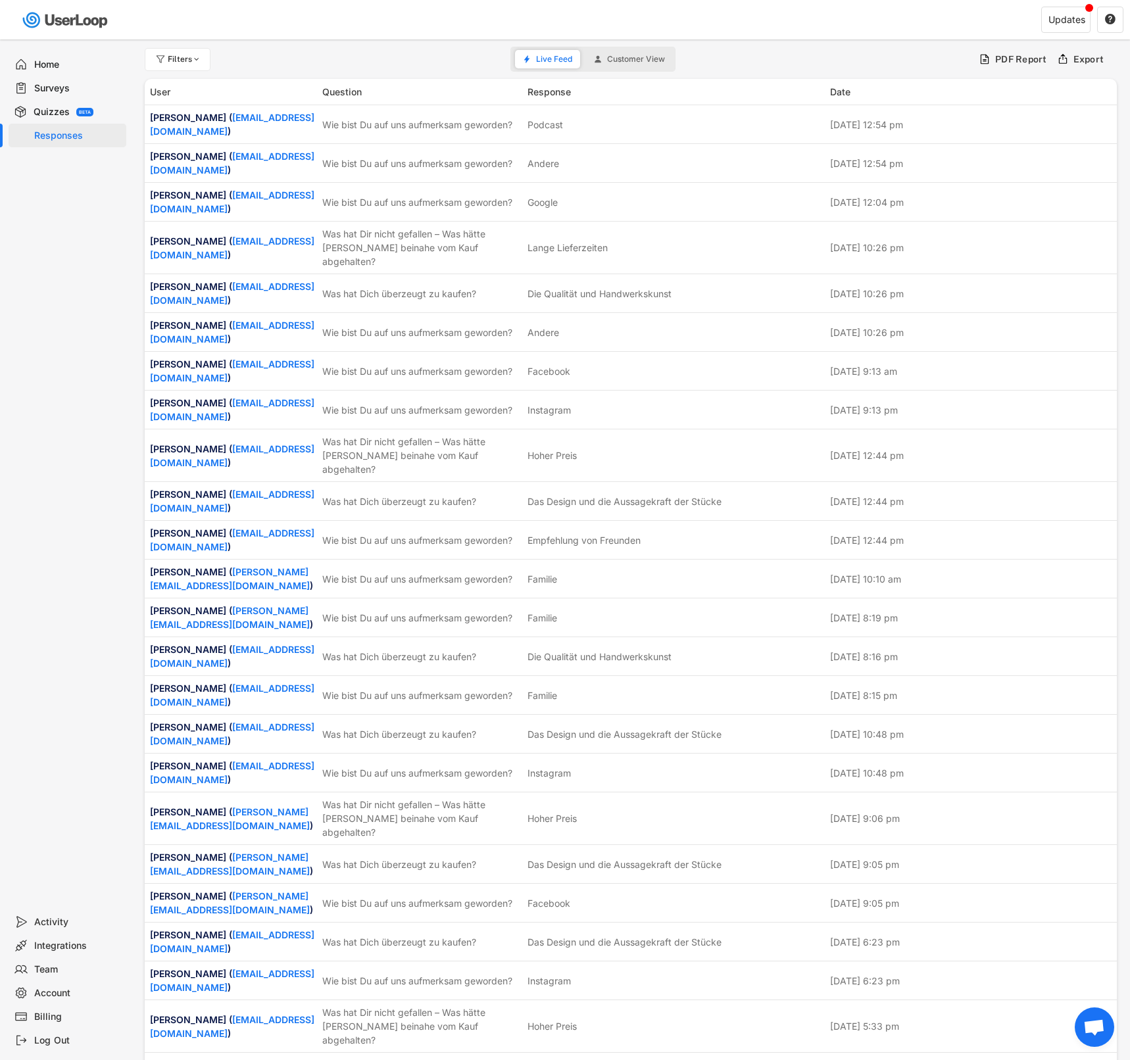
click at [873, 35] on div "Updates " at bounding box center [855, 20] width 551 height 39
